Goal: Task Accomplishment & Management: Complete application form

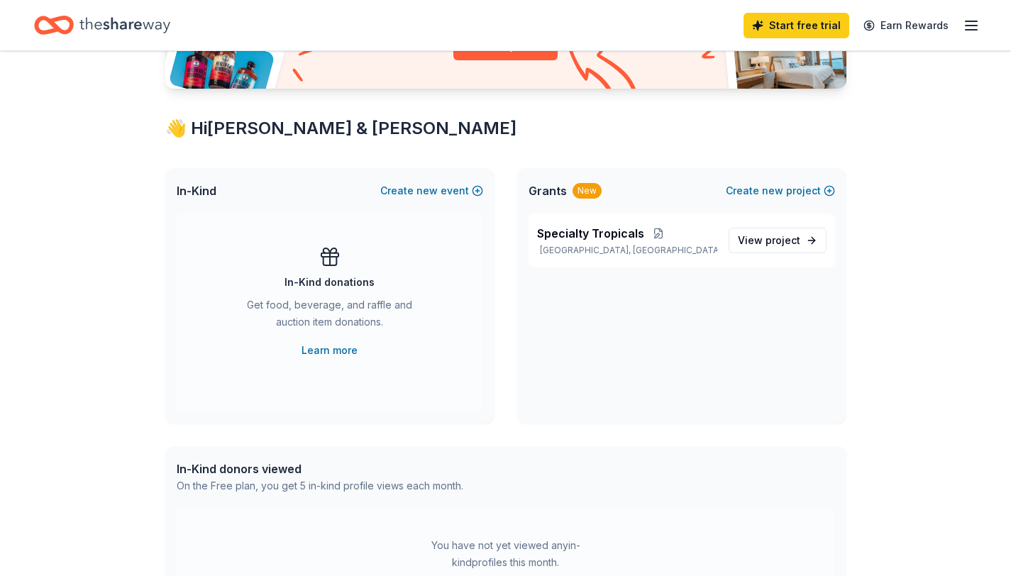
scroll to position [206, 0]
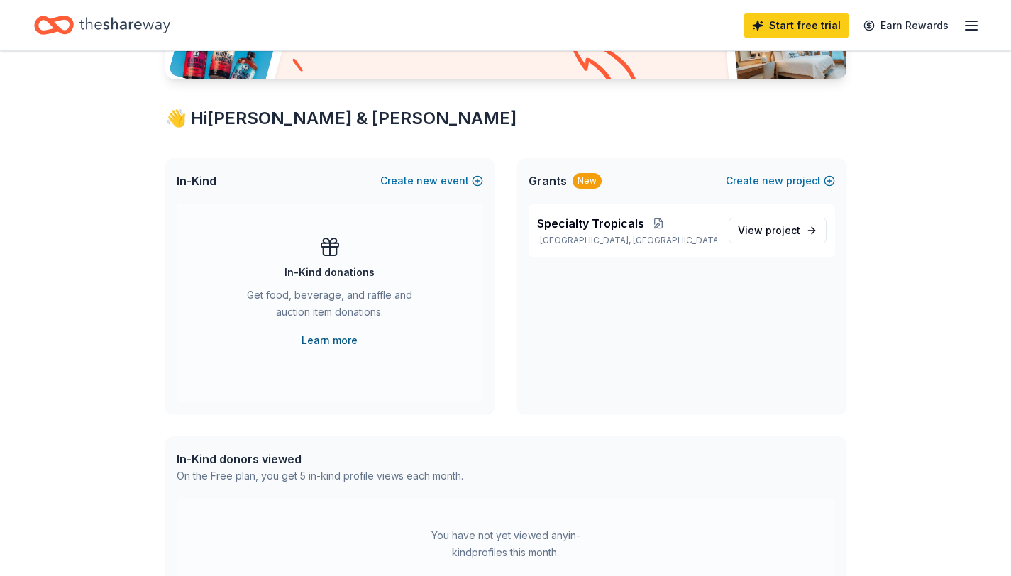
click at [314, 339] on link "Learn more" at bounding box center [329, 340] width 56 height 17
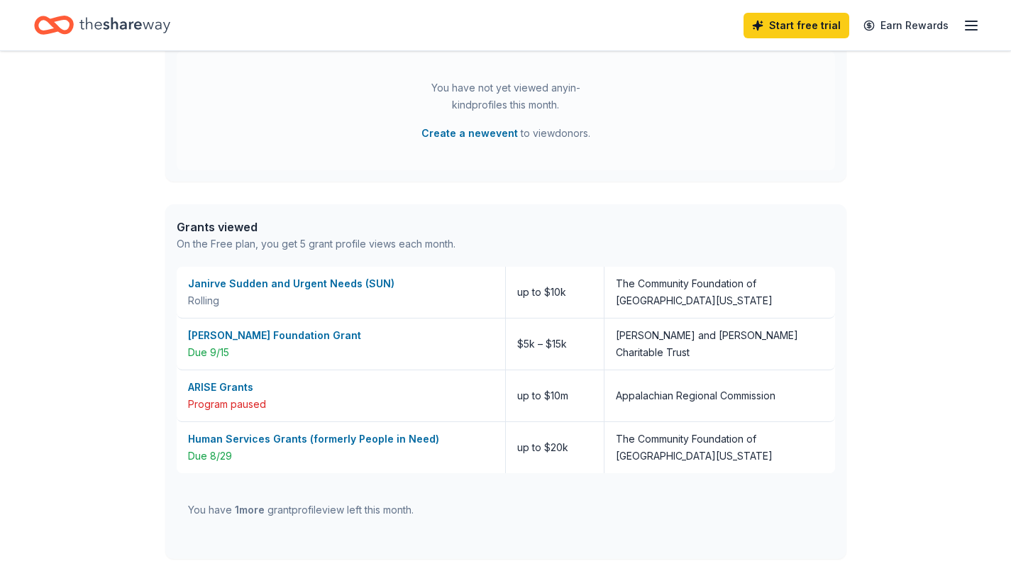
scroll to position [655, 0]
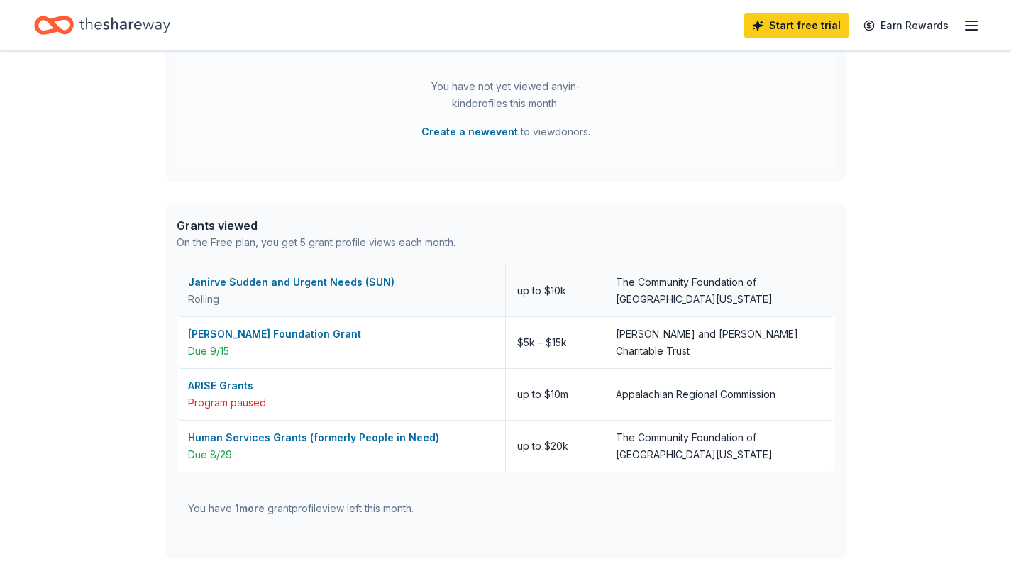
click at [337, 288] on div "Janirve Sudden and Urgent Needs (SUN)" at bounding box center [341, 282] width 306 height 17
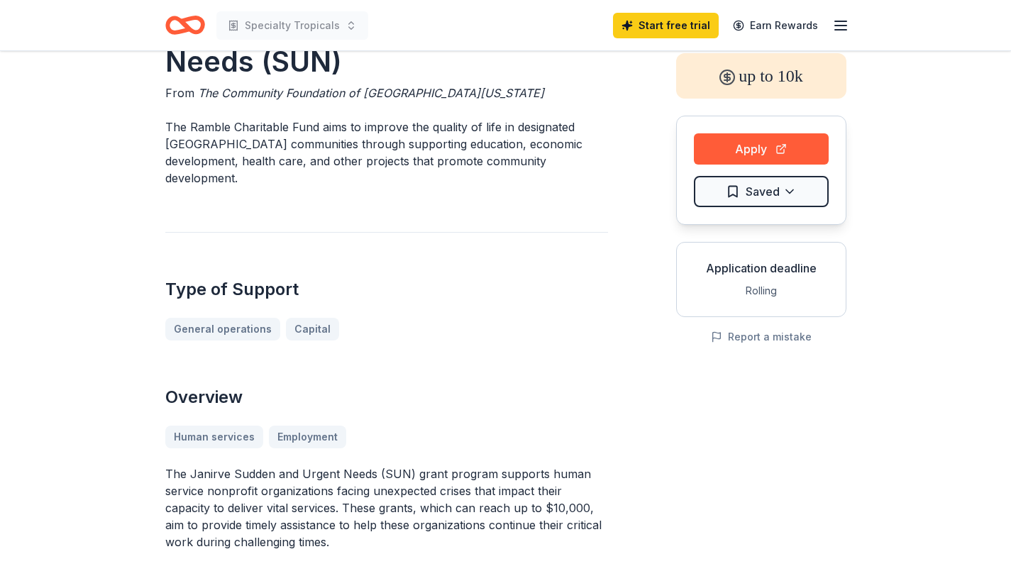
scroll to position [13, 0]
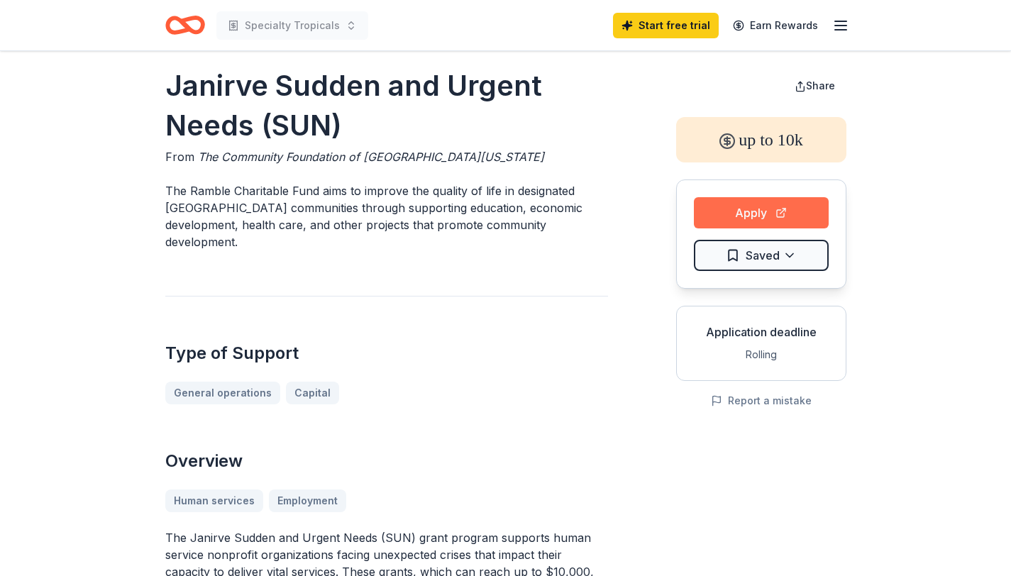
click at [738, 216] on button "Apply" at bounding box center [761, 212] width 135 height 31
